Goal: Communication & Community: Answer question/provide support

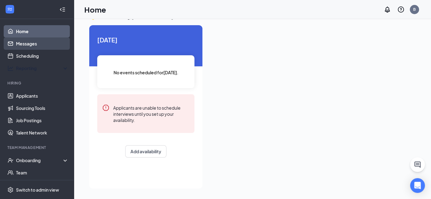
scroll to position [138, 0]
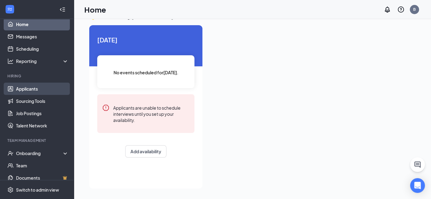
click at [28, 91] on link "Applicants" at bounding box center [42, 89] width 53 height 12
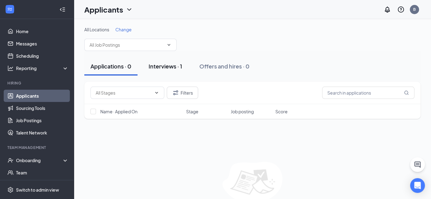
click at [168, 65] on div "Interviews · 1" at bounding box center [165, 66] width 34 height 8
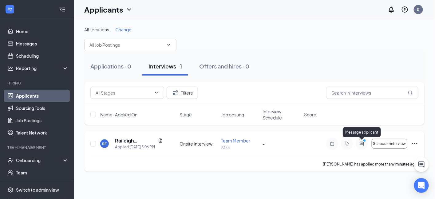
click at [360, 142] on icon "ActiveChat" at bounding box center [362, 144] width 4 height 4
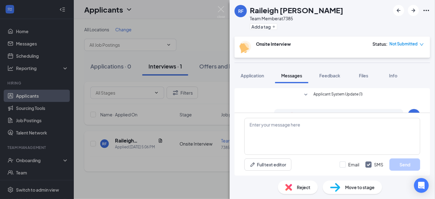
click at [342, 93] on span "Applicant System Update (1)" at bounding box center [338, 94] width 49 height 7
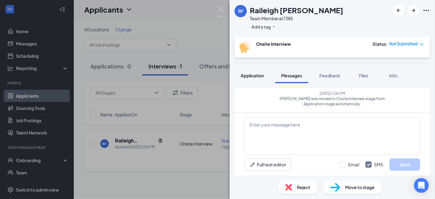
click at [246, 76] on span "Application" at bounding box center [252, 76] width 23 height 6
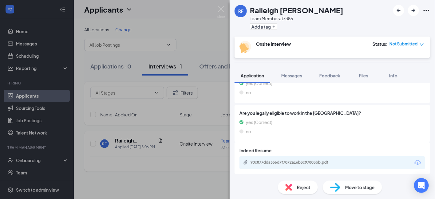
scroll to position [350, 0]
click at [294, 76] on span "Messages" at bounding box center [291, 76] width 21 height 6
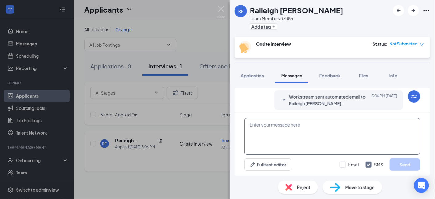
scroll to position [131, 0]
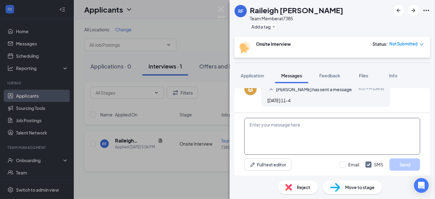
drag, startPoint x: 288, startPoint y: 124, endPoint x: 386, endPoint y: 131, distance: 98.6
click at [288, 124] on textarea at bounding box center [332, 136] width 176 height 37
type textarea "Thanks for applying! Can we set you up with an interview?"
click at [401, 164] on button "Send" at bounding box center [404, 165] width 31 height 12
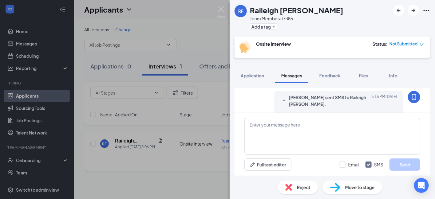
scroll to position [164, 0]
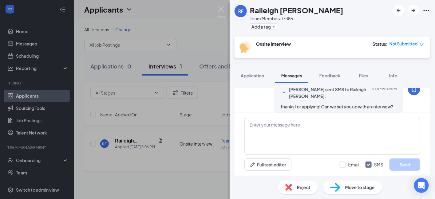
click at [180, 184] on div "RF Raileigh [PERSON_NAME] Team Member at 7385 Add a tag Onsite Interview Status…" at bounding box center [217, 99] width 435 height 199
